Goal: Task Accomplishment & Management: Use online tool/utility

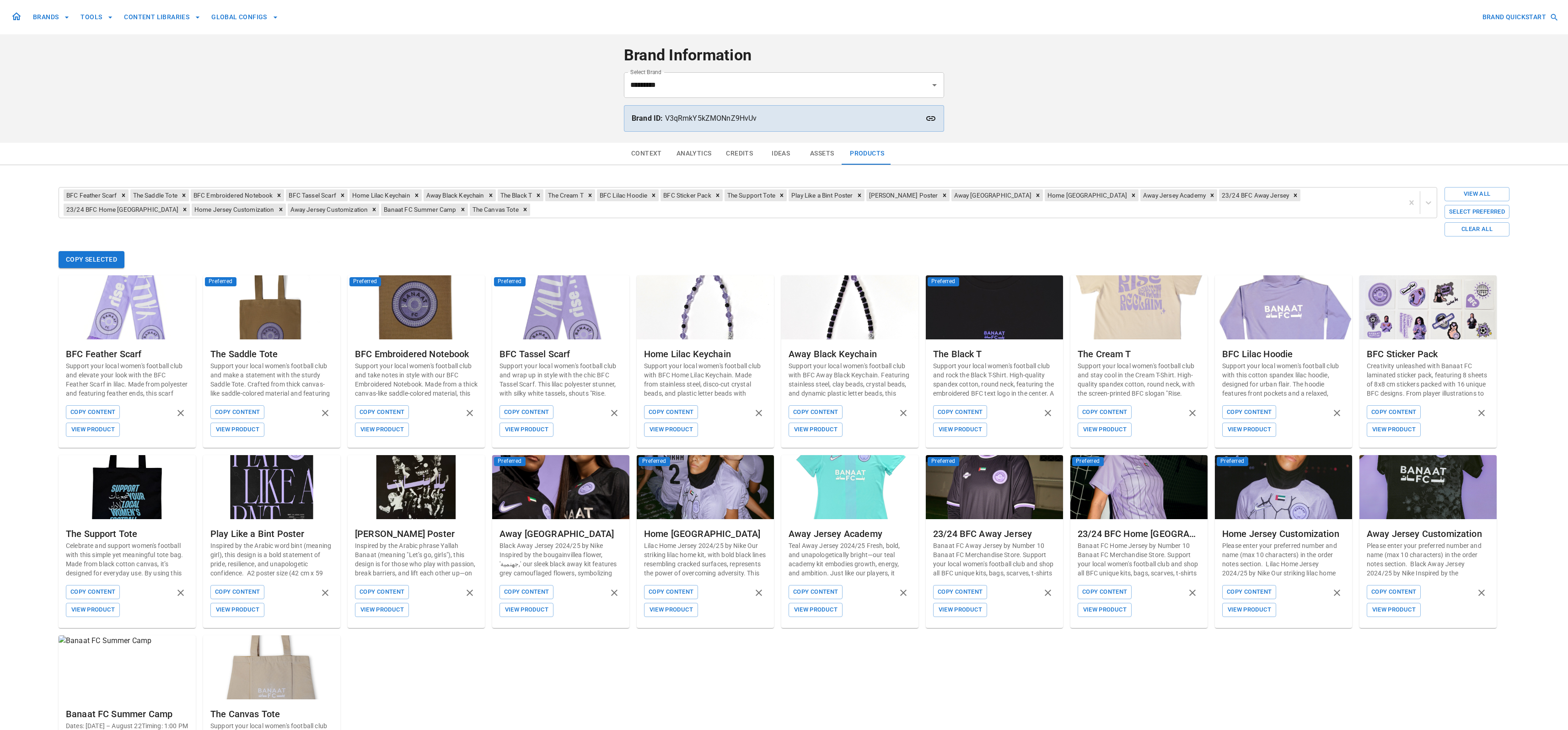
scroll to position [96, 0]
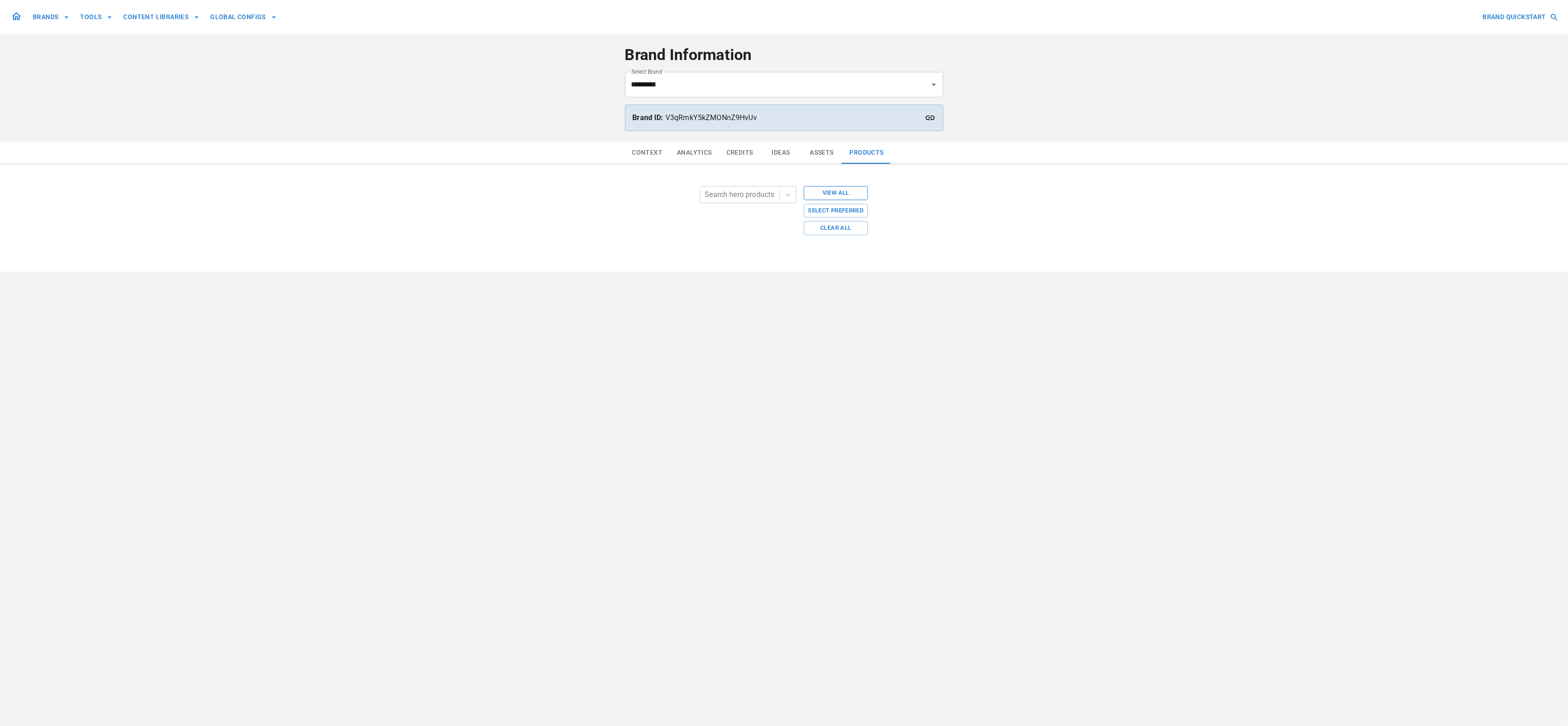
click at [839, 194] on button "View All" at bounding box center [836, 193] width 65 height 14
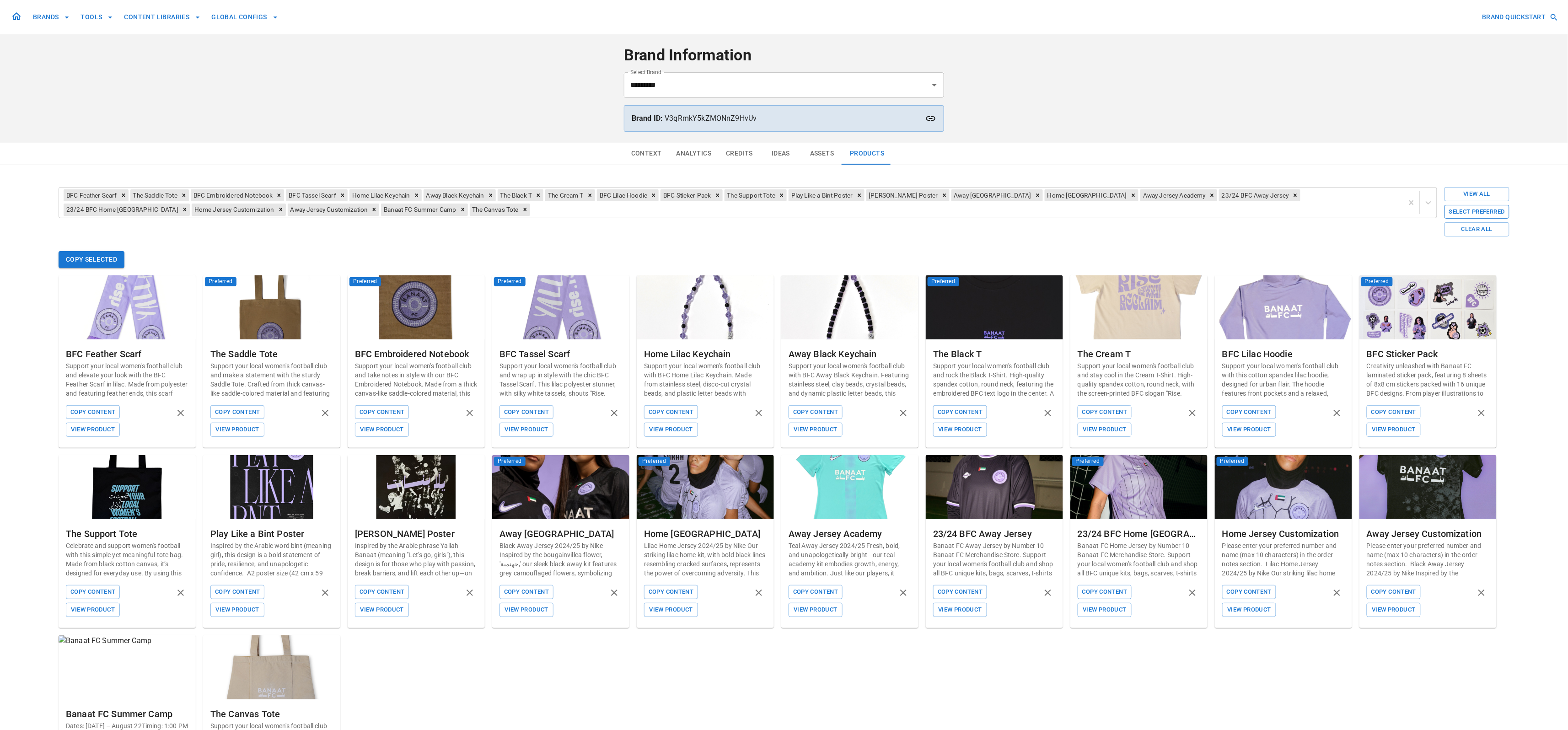
click at [1463, 213] on button "Select Preferred" at bounding box center [1477, 212] width 65 height 14
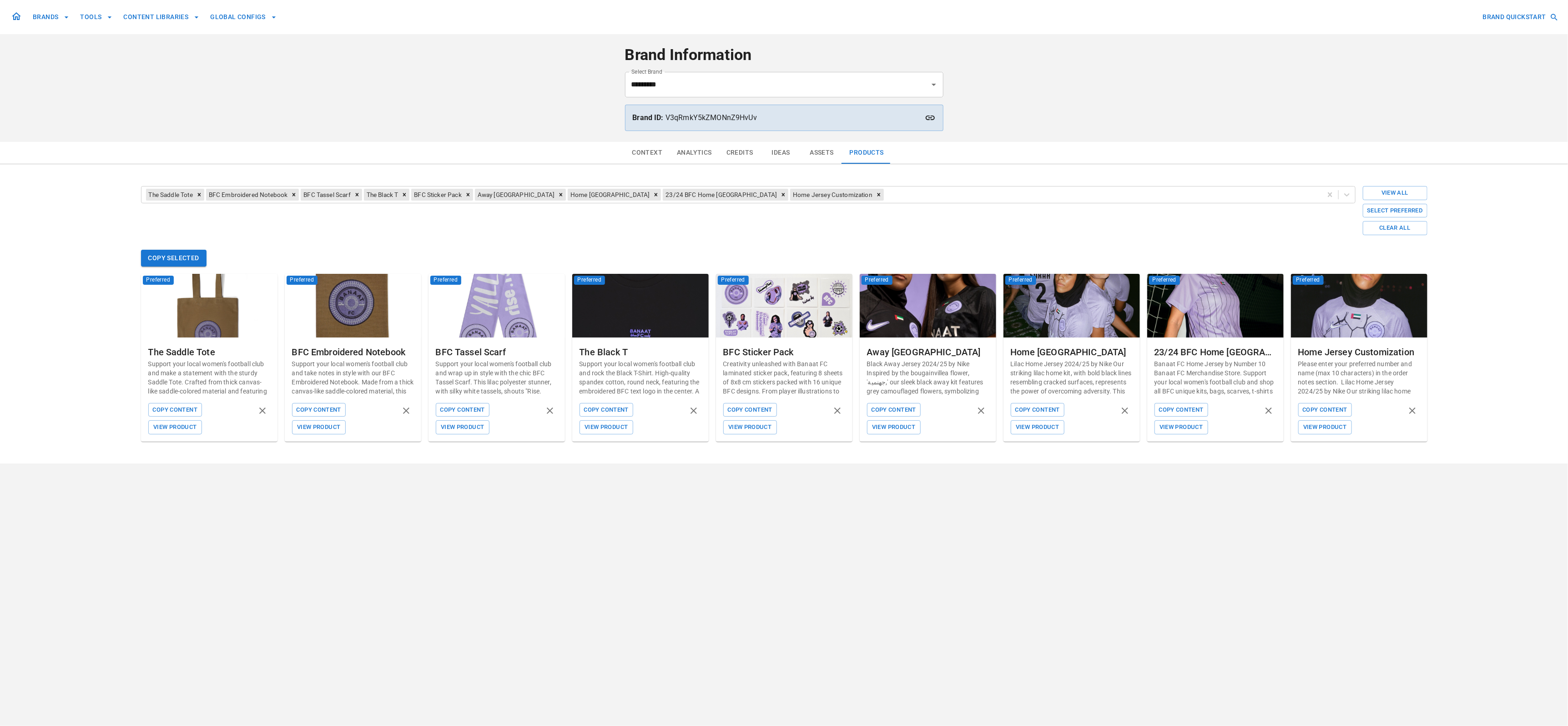
click at [1508, 396] on div "Context Analytics Credits Ideas Assets Products The Saddle Tote BFC Embroidered…" at bounding box center [784, 302] width 1568 height 321
